Goal: Task Accomplishment & Management: Complete application form

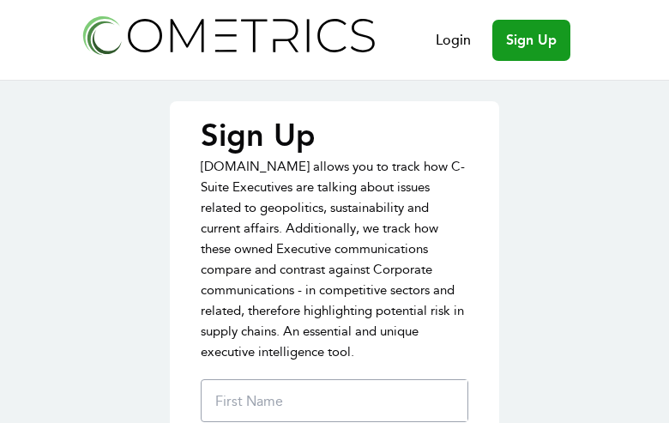
type input "tDVuIeVPNqWnXqiL"
type input "WvGMGQIyDwjLW"
type input "QbSzEUidhHoHUU"
type input "drew@incitepg.com"
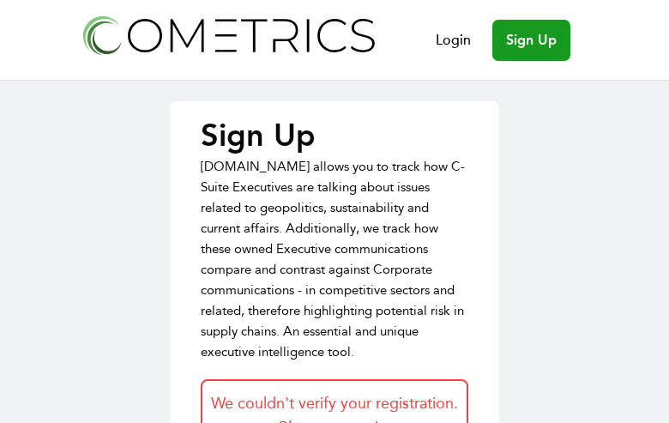
type input "ANQMdcHacANAMy"
type input "pEbosUmIp"
type input "hioFDNVGvmZ"
type input "[EMAIL_ADDRESS][DOMAIN_NAME]"
